Goal: Navigation & Orientation: Go to known website

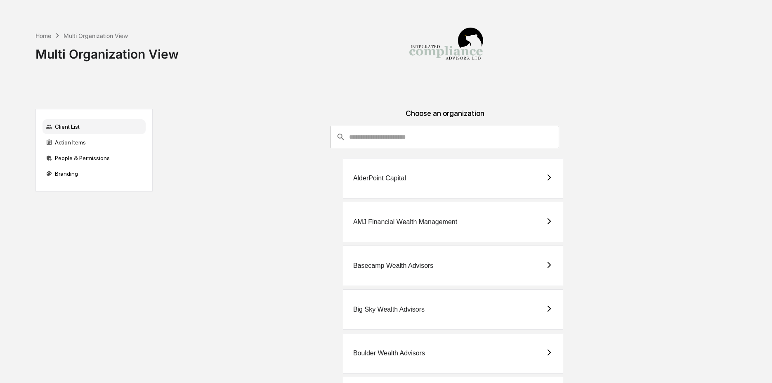
click at [380, 136] on input "consultant-dashboard__filter-organizations-search-bar" at bounding box center [454, 137] width 210 height 22
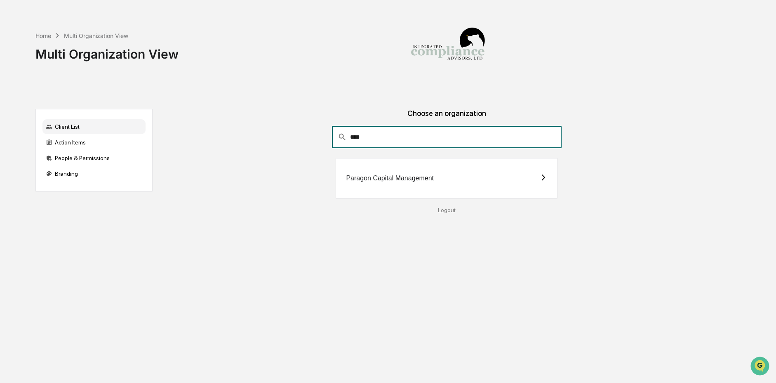
type input "****"
click at [375, 185] on div "Paragon Capital Management" at bounding box center [447, 178] width 222 height 40
